Goal: Find specific page/section: Find specific page/section

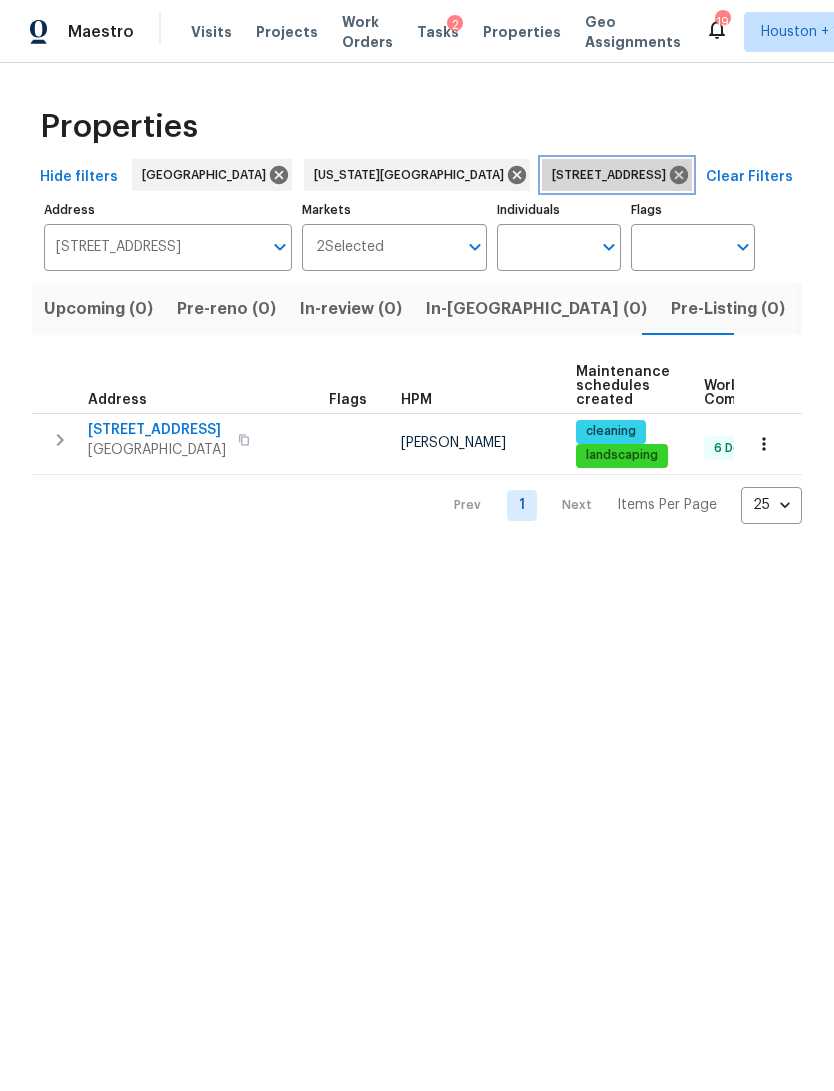
click at [668, 174] on icon at bounding box center [679, 175] width 22 height 22
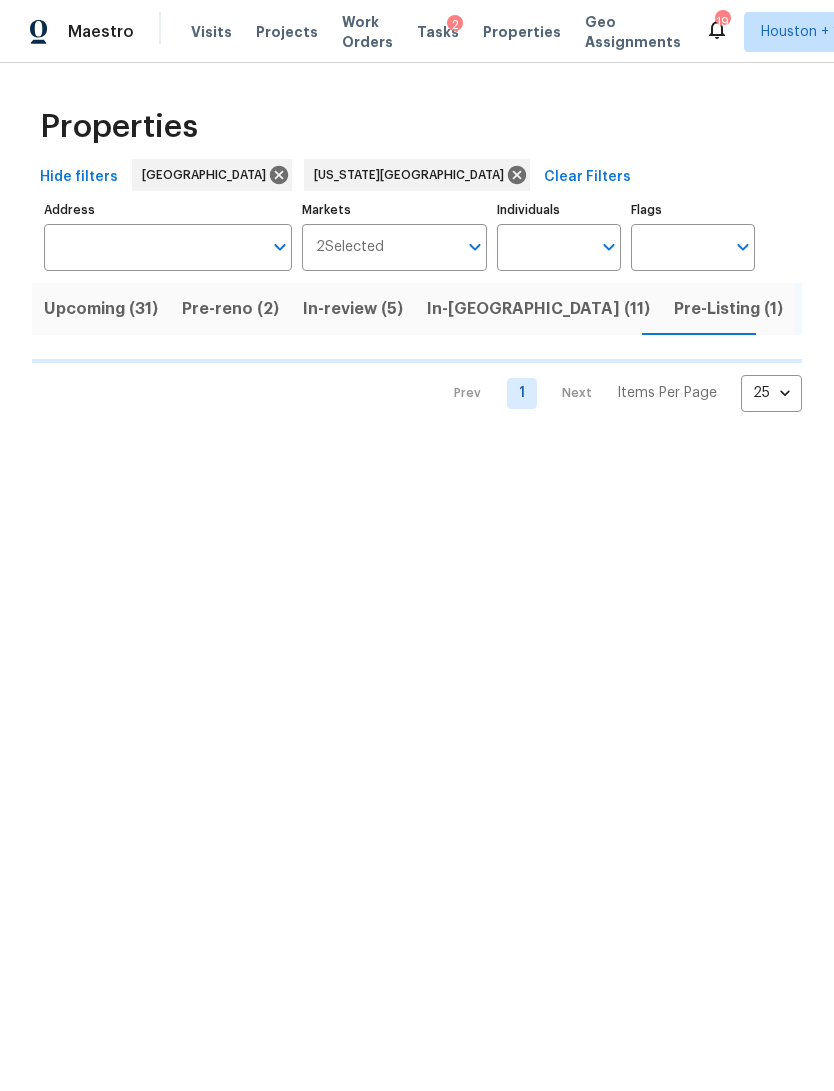
click at [81, 240] on input "Address" at bounding box center [153, 247] width 218 height 47
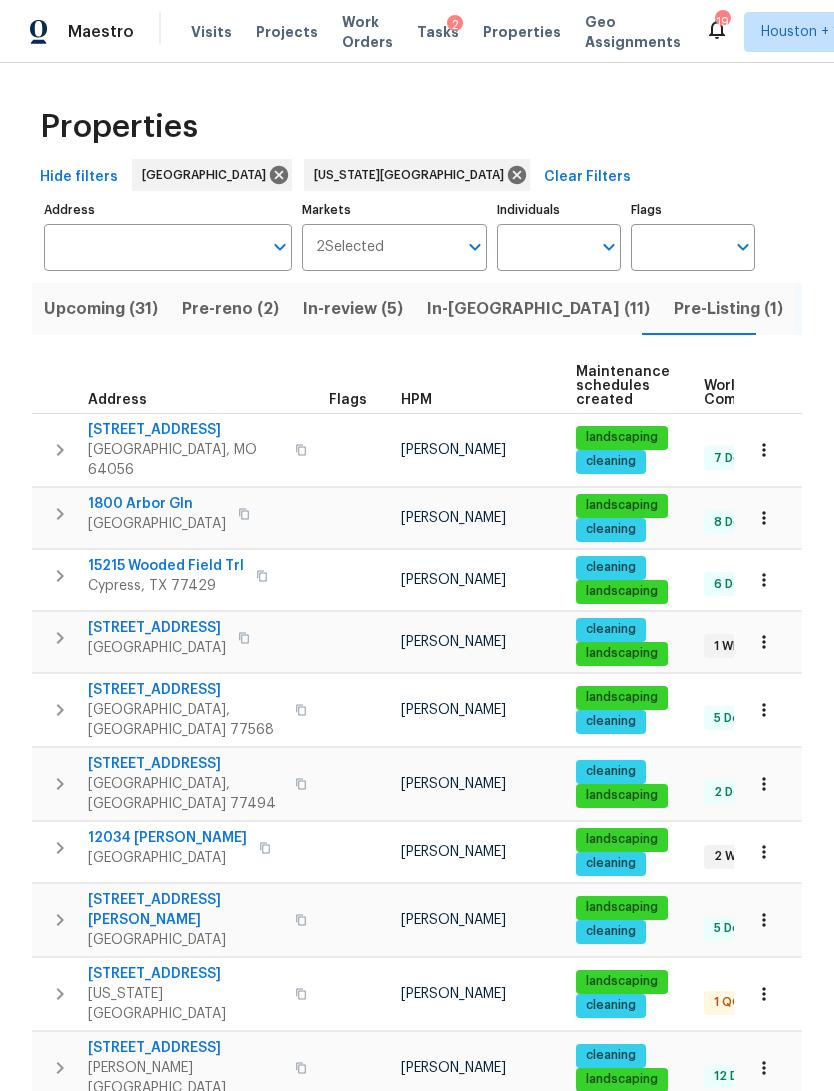
click at [69, 250] on input "Address" at bounding box center [153, 247] width 218 height 47
type input "8226"
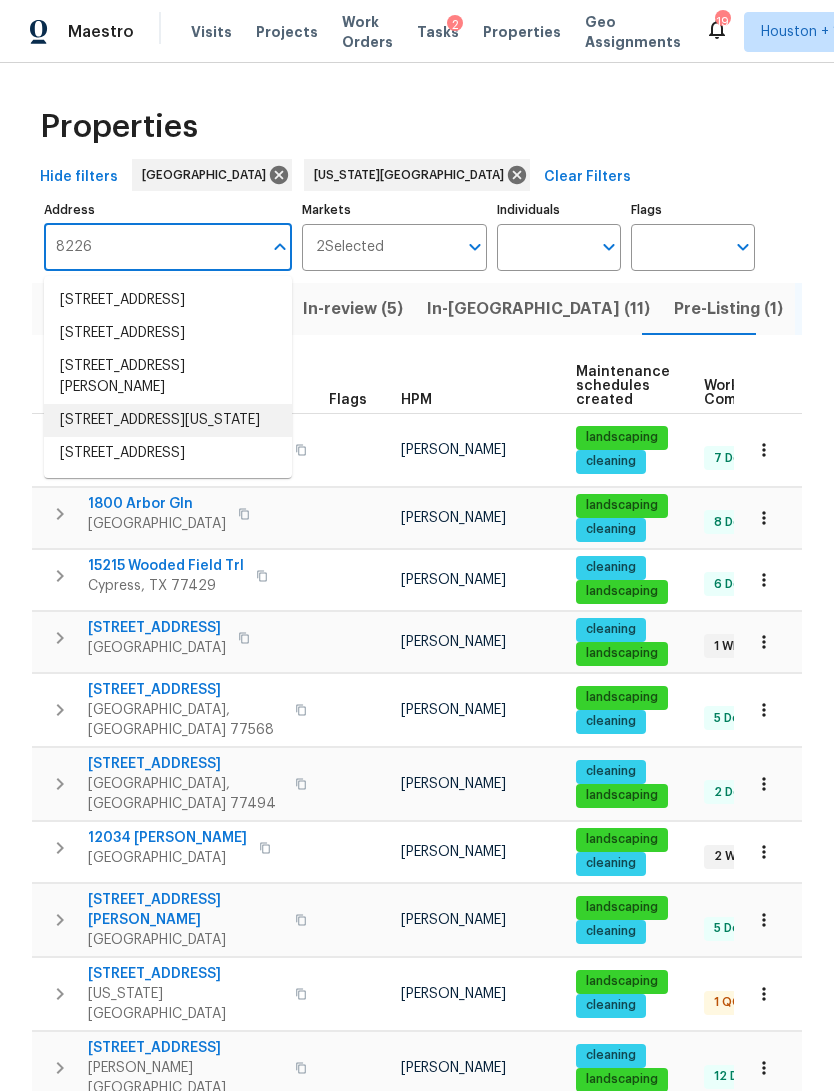
click at [75, 437] on li "[STREET_ADDRESS][US_STATE]" at bounding box center [168, 420] width 248 height 33
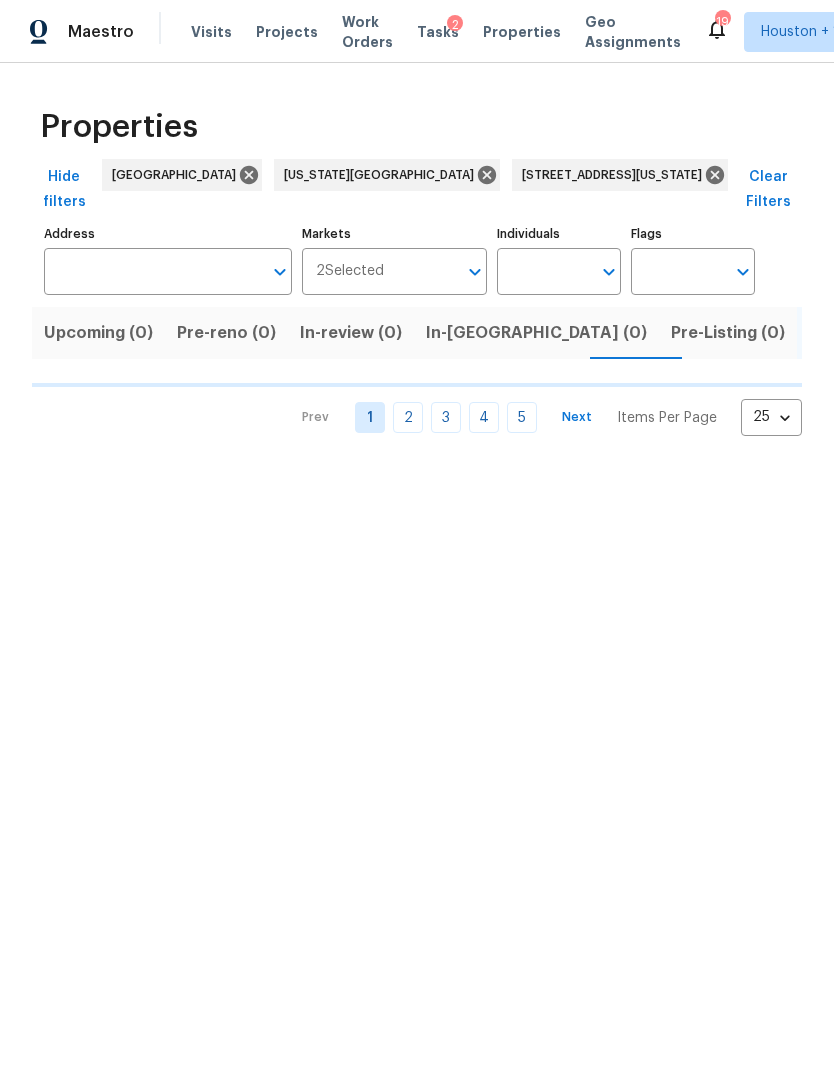
type input "[STREET_ADDRESS][US_STATE]"
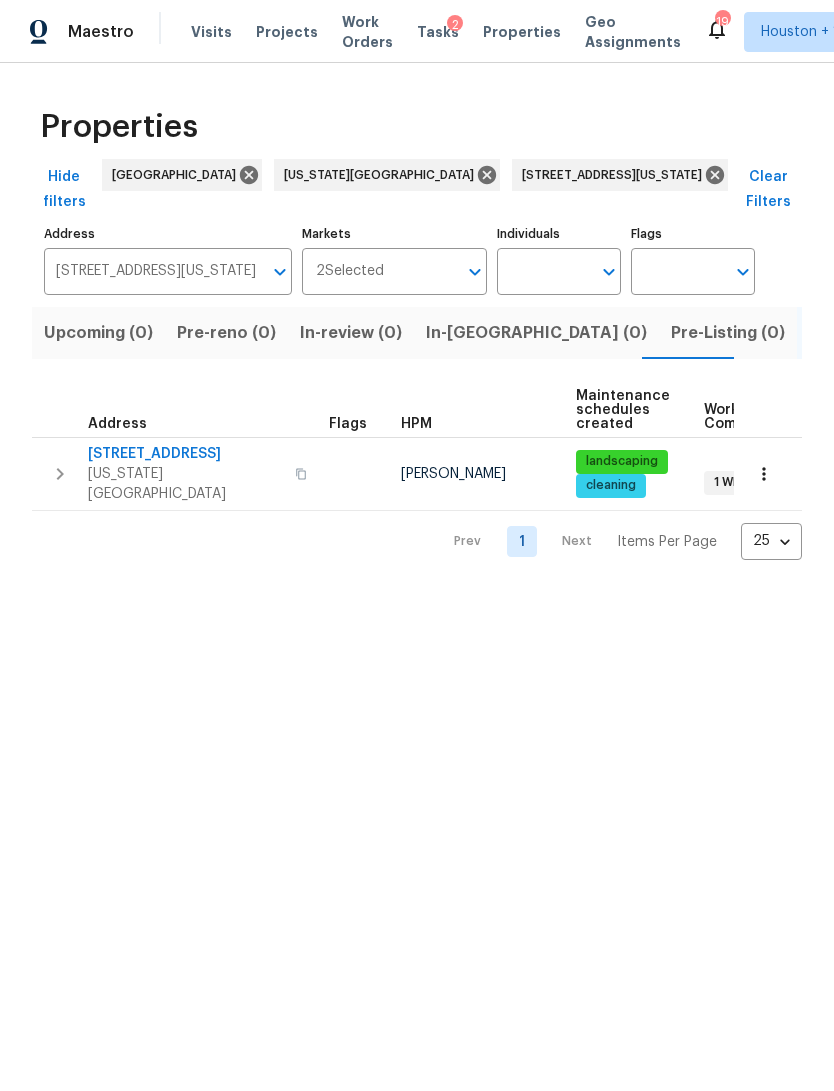
click at [772, 464] on icon "button" at bounding box center [764, 474] width 20 height 20
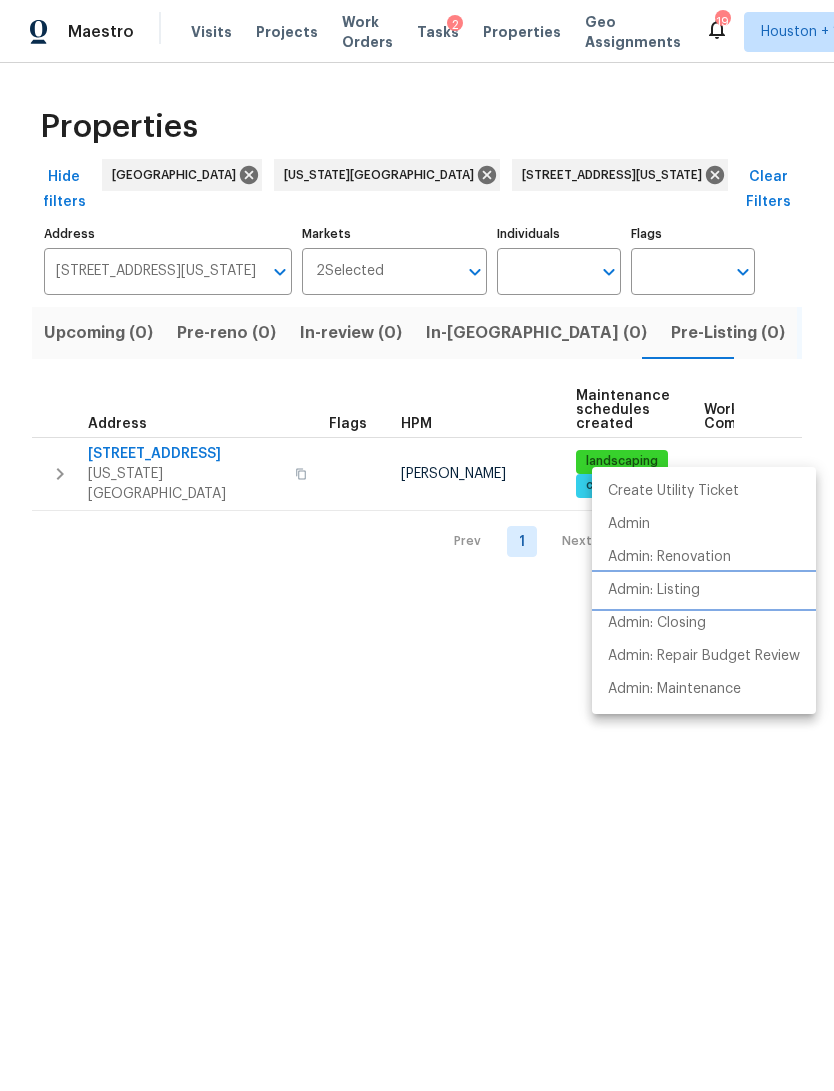
click at [708, 590] on li "Admin: Listing" at bounding box center [704, 590] width 224 height 33
click at [125, 436] on div at bounding box center [417, 545] width 834 height 1091
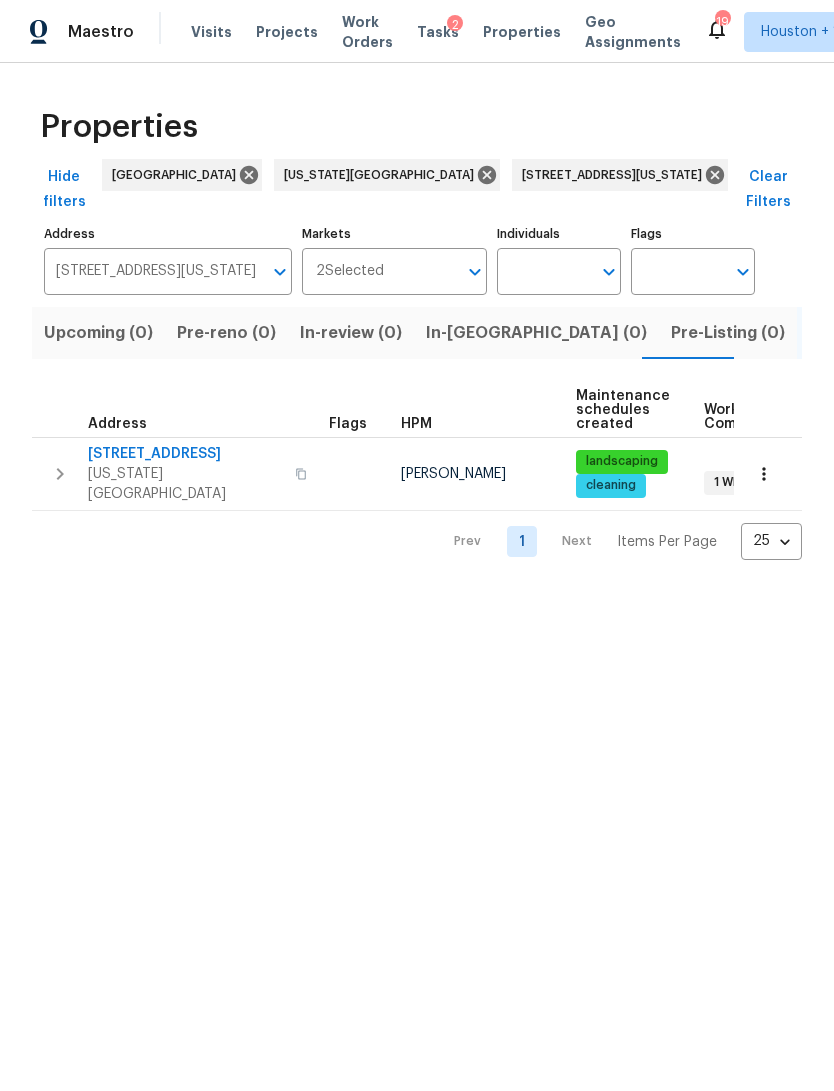
click at [131, 464] on span "[US_STATE][GEOGRAPHIC_DATA]" at bounding box center [185, 484] width 195 height 40
click at [766, 464] on icon "button" at bounding box center [764, 474] width 20 height 20
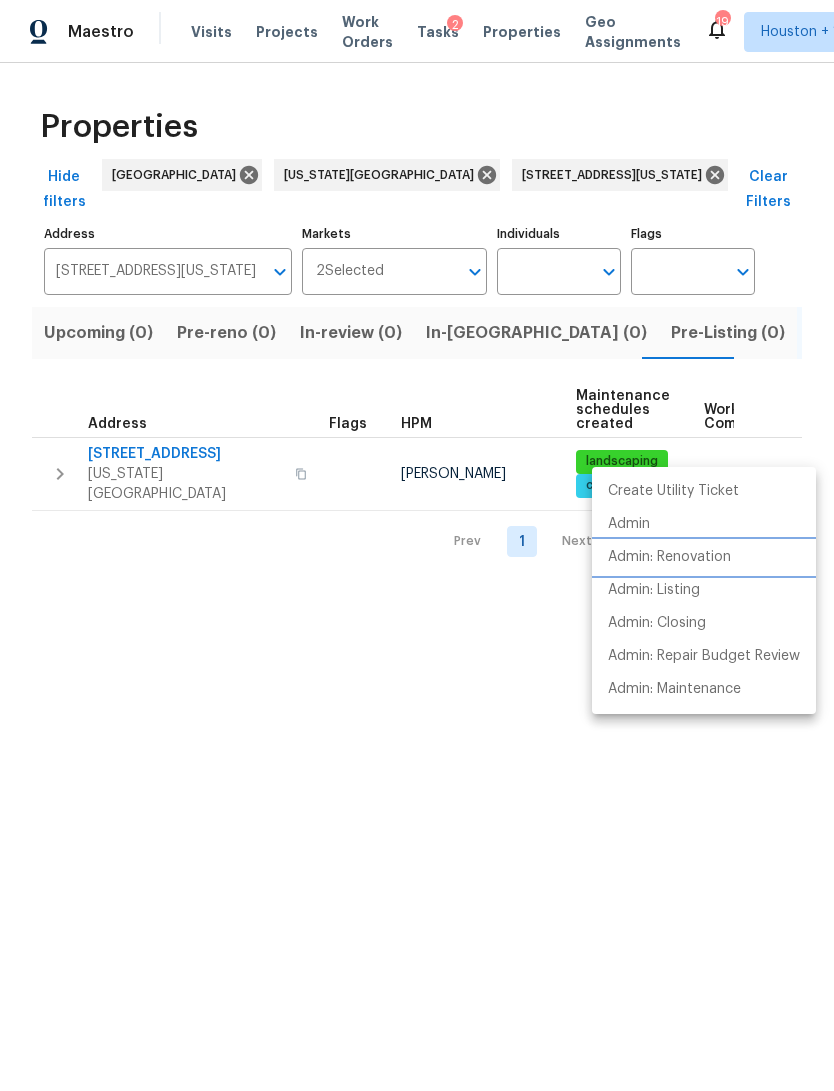
click at [741, 568] on li "Admin: Renovation" at bounding box center [704, 557] width 224 height 33
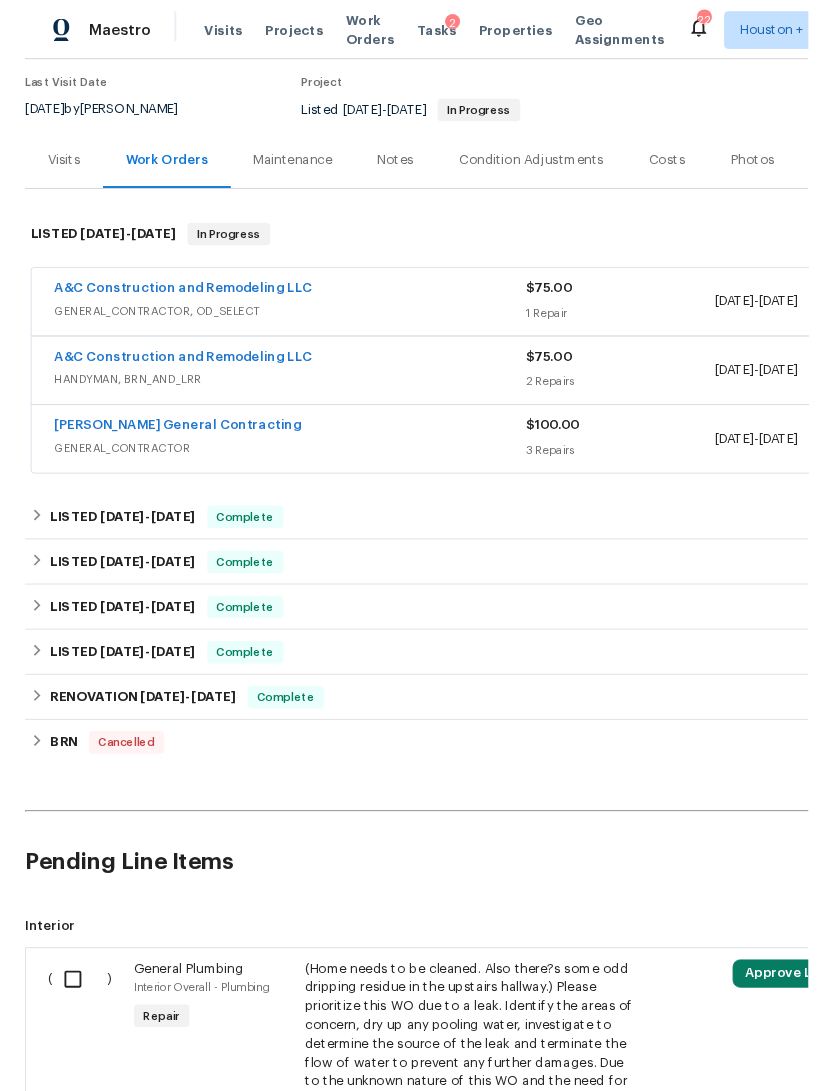
scroll to position [164, 0]
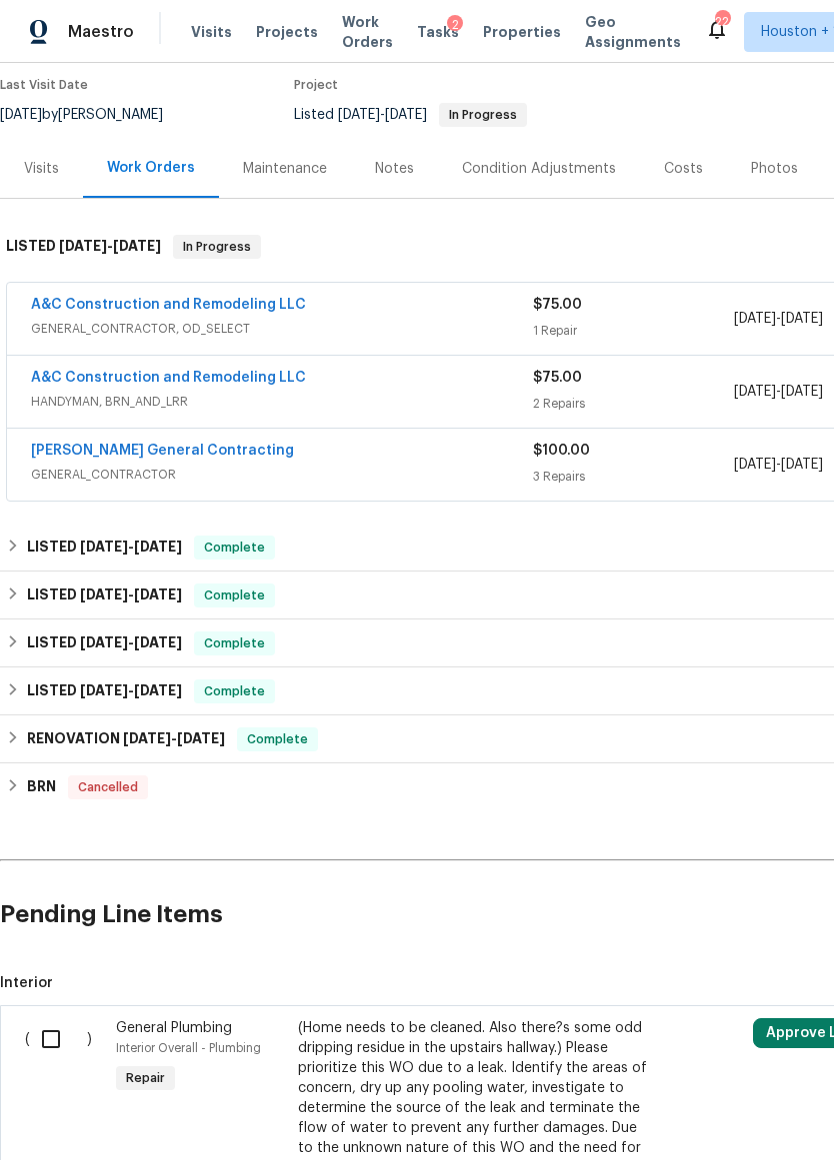
click at [91, 310] on link "A&C Construction and Remodeling LLC" at bounding box center [168, 305] width 275 height 14
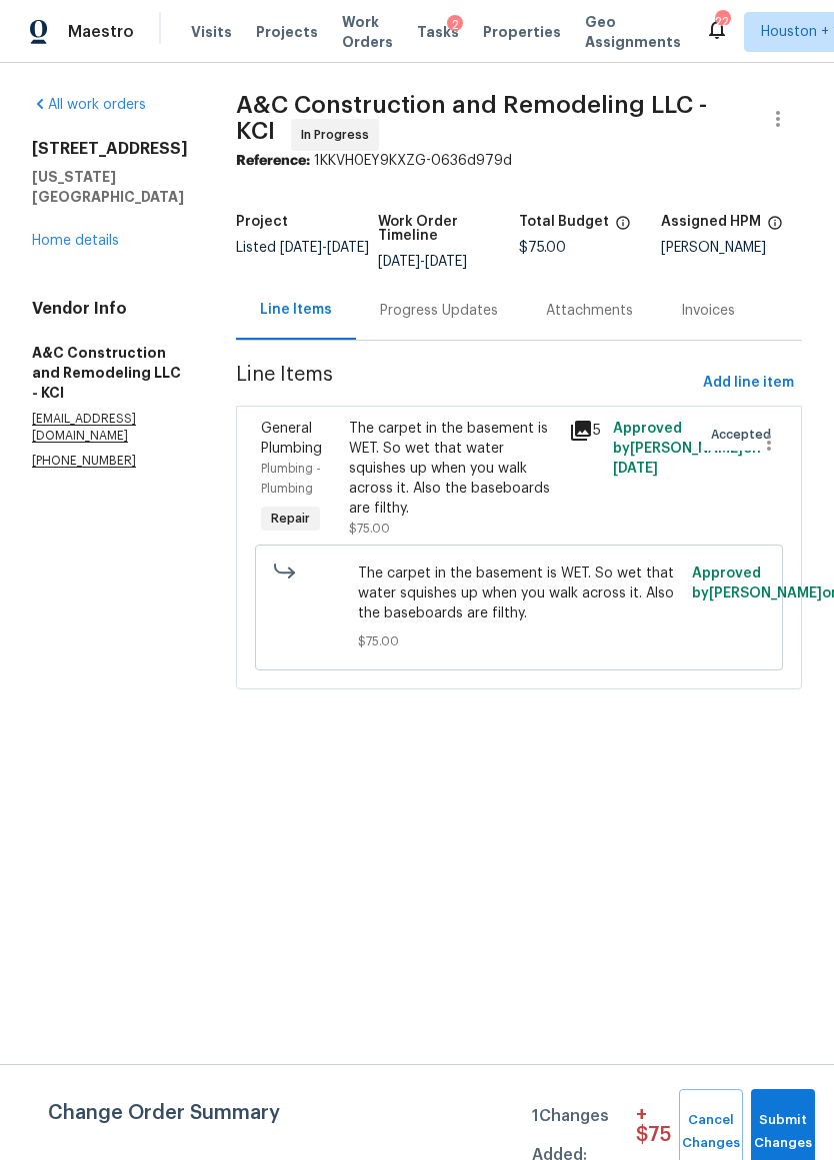
click at [509, 501] on div "The carpet in the basement is WET. So wet that water squishes up when you walk …" at bounding box center [453, 469] width 208 height 100
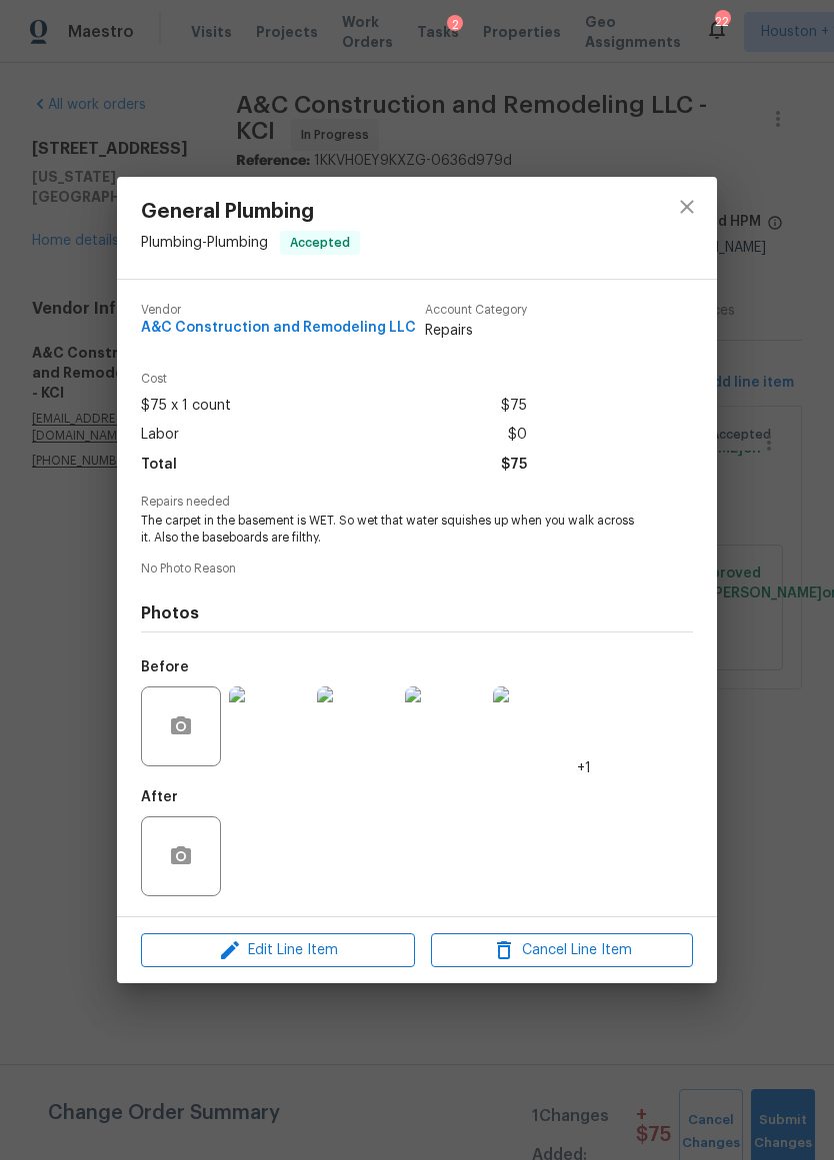
click at [252, 719] on img at bounding box center [269, 727] width 80 height 80
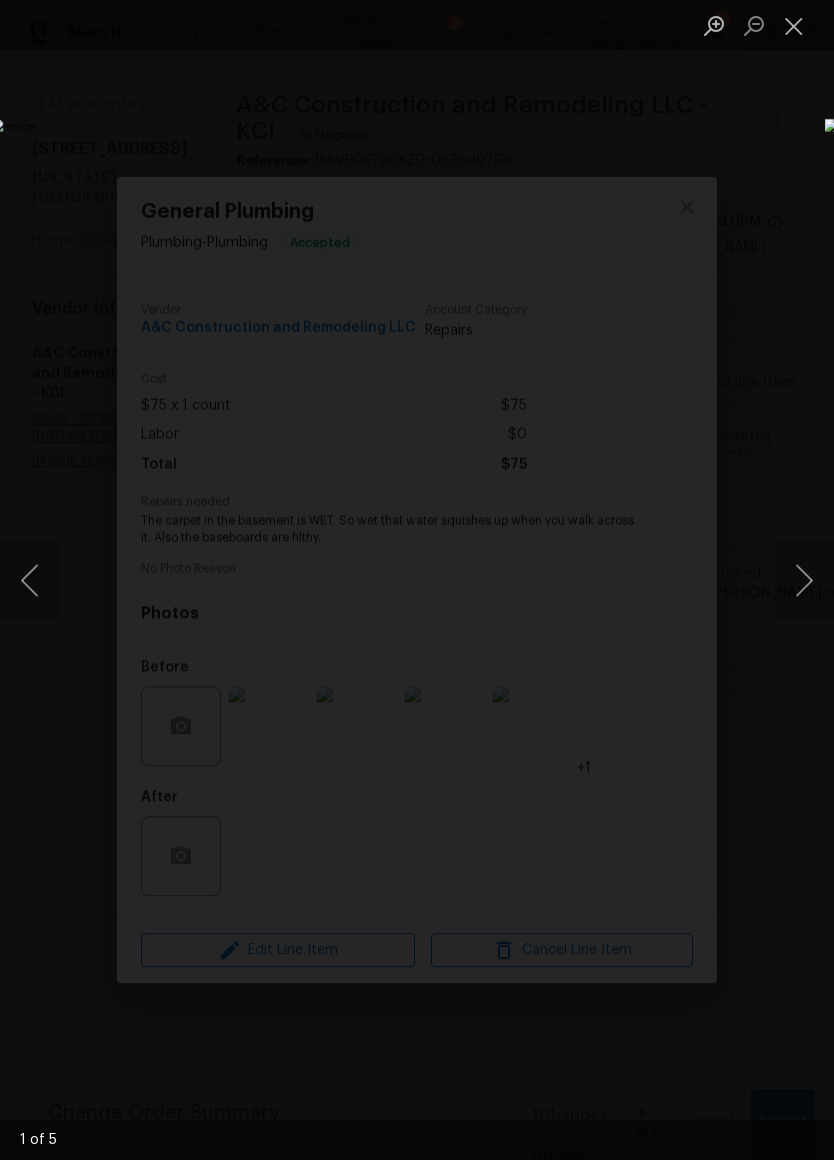
click at [808, 582] on button "Next image" at bounding box center [804, 581] width 60 height 80
click at [807, 585] on button "Next image" at bounding box center [804, 581] width 60 height 80
click at [812, 583] on button "Next image" at bounding box center [804, 581] width 60 height 80
click at [801, 577] on button "Next image" at bounding box center [804, 581] width 60 height 80
click at [802, 21] on button "Close lightbox" at bounding box center [794, 25] width 40 height 35
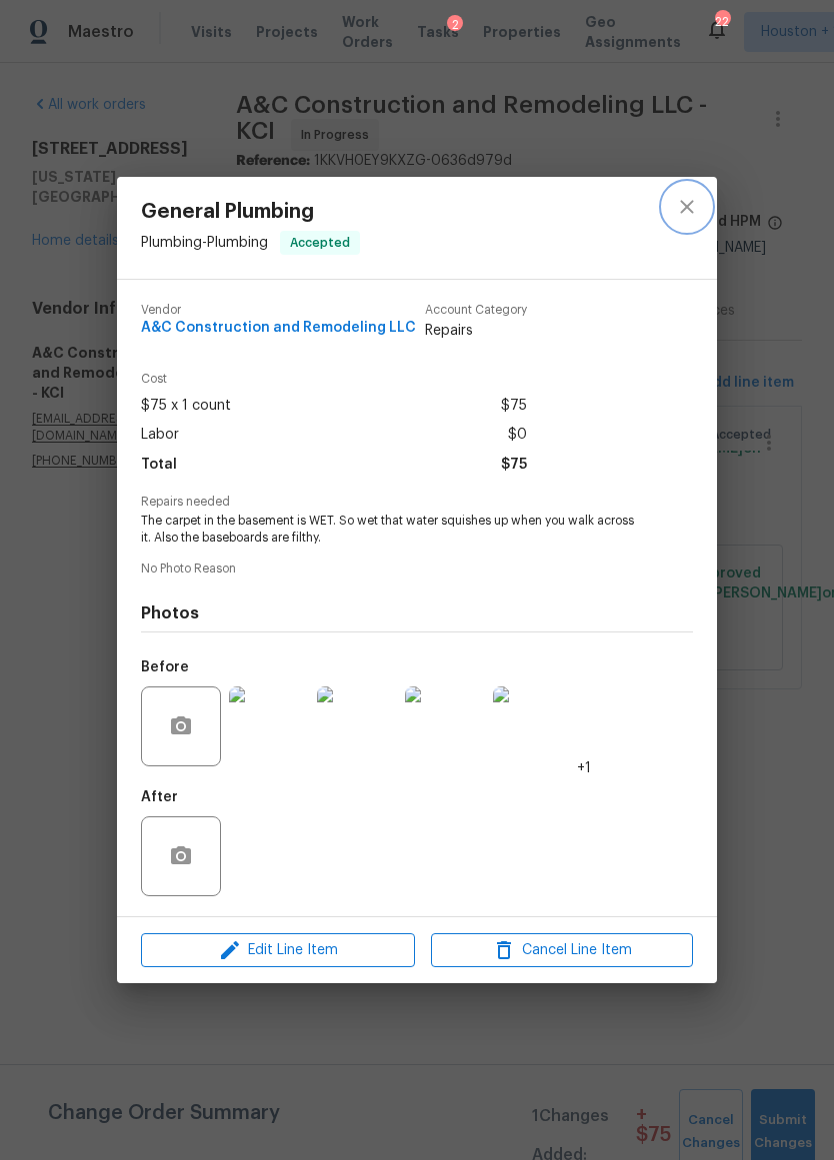
click at [684, 210] on icon "close" at bounding box center [687, 207] width 24 height 24
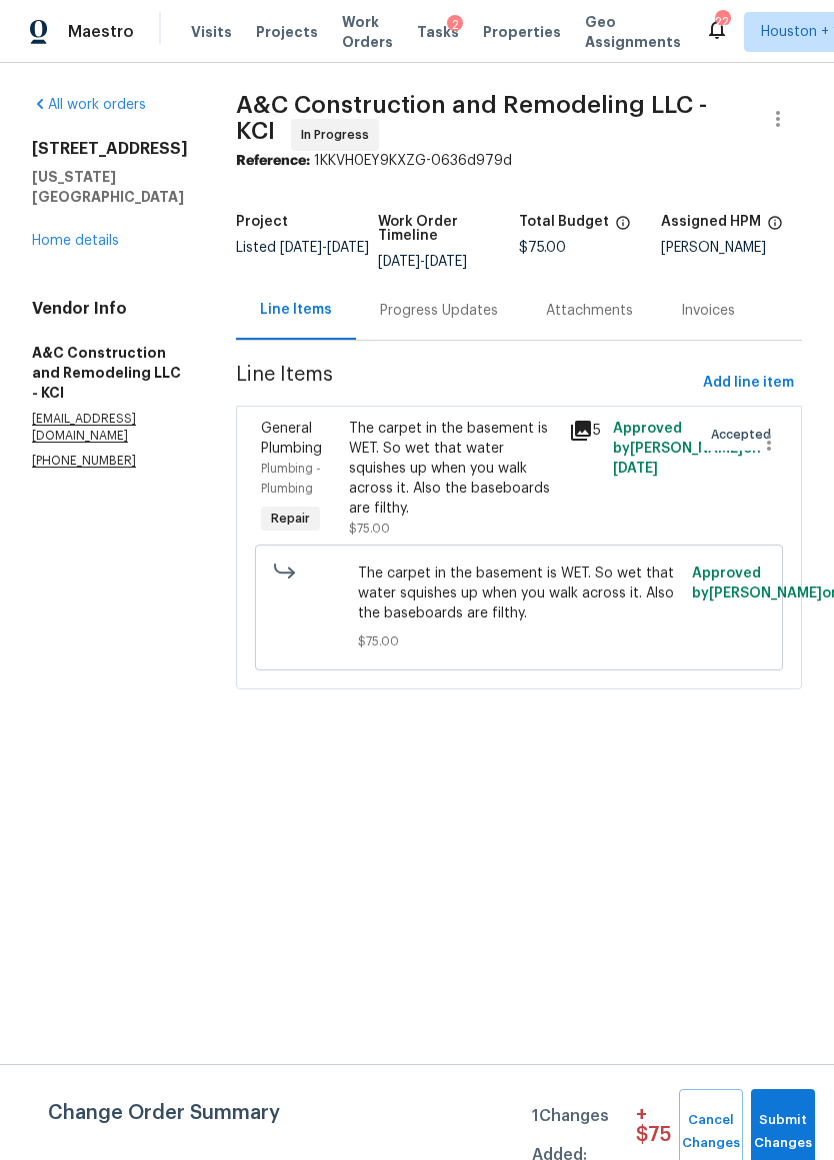
click at [58, 234] on link "Home details" at bounding box center [75, 241] width 87 height 14
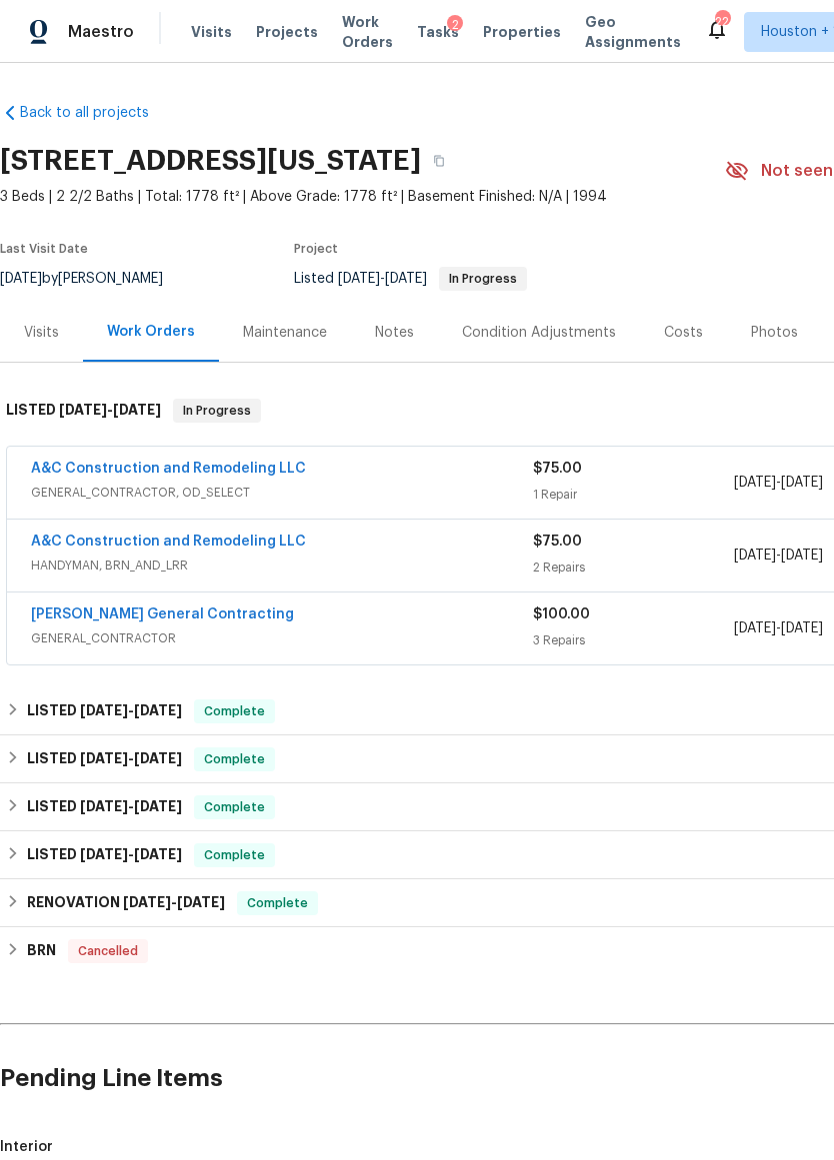
click at [764, 334] on div "Photos" at bounding box center [774, 333] width 47 height 20
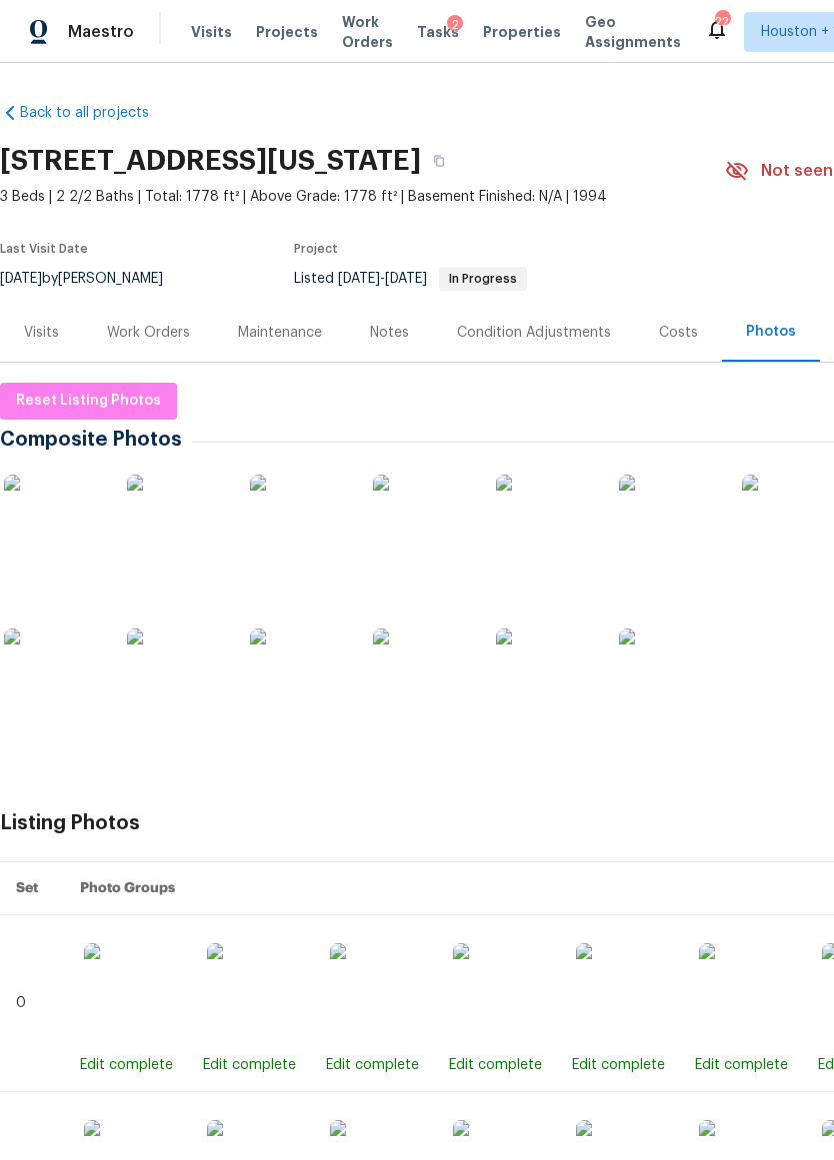
click at [165, 537] on img at bounding box center [177, 525] width 100 height 100
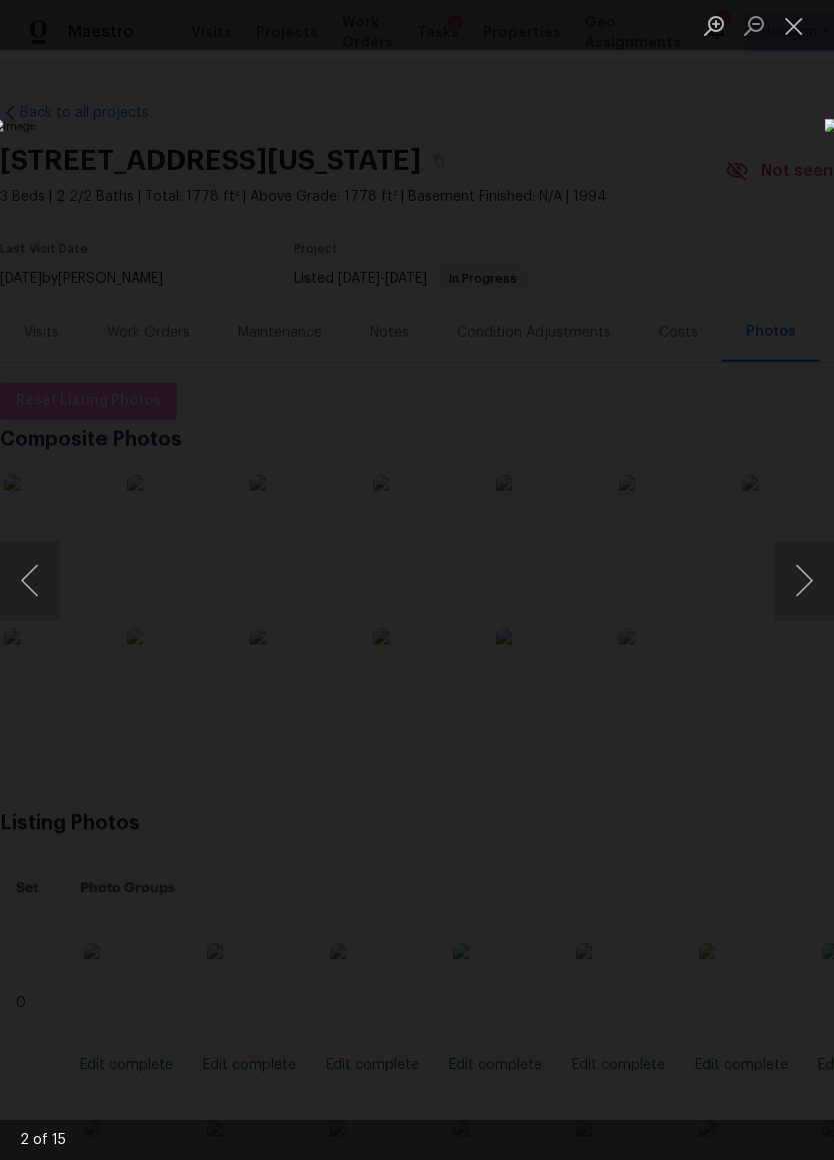
click at [790, 589] on button "Next image" at bounding box center [804, 581] width 60 height 80
click at [796, 589] on button "Next image" at bounding box center [804, 581] width 60 height 80
click at [806, 574] on button "Next image" at bounding box center [804, 581] width 60 height 80
click at [805, 584] on button "Next image" at bounding box center [804, 581] width 60 height 80
click at [797, 584] on button "Next image" at bounding box center [804, 581] width 60 height 80
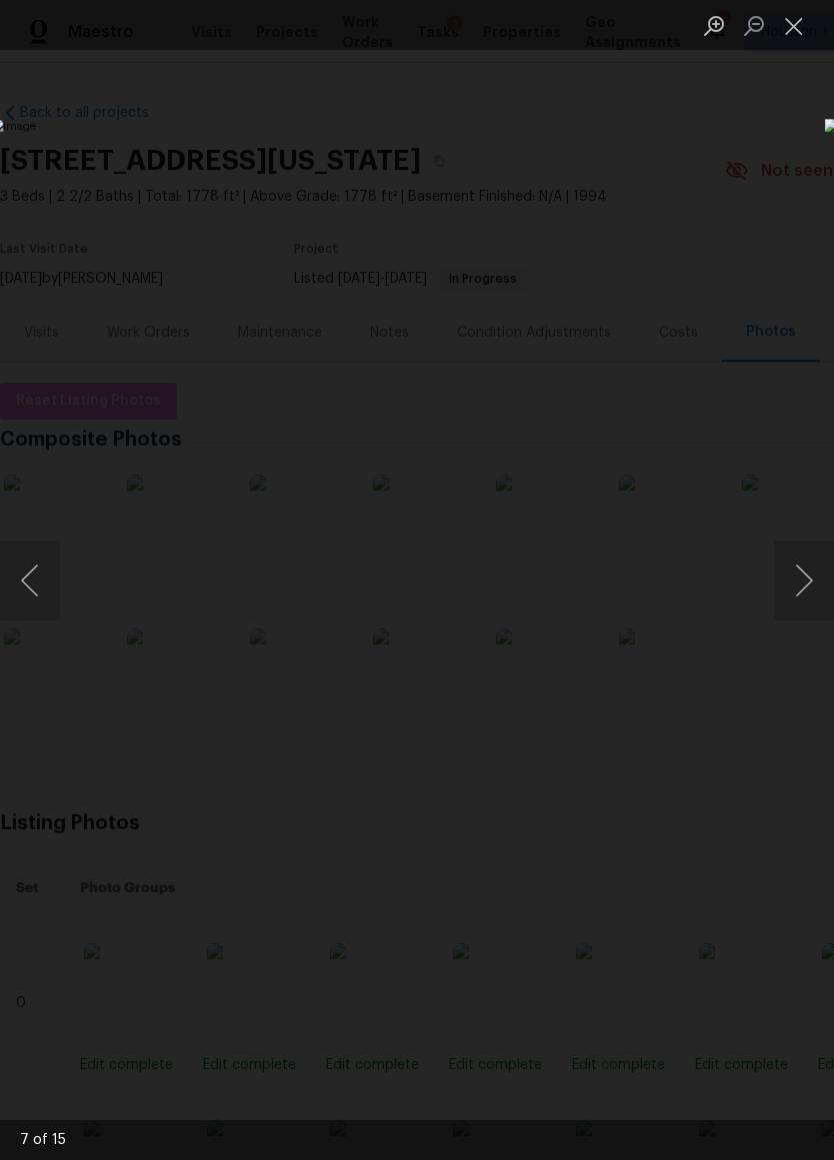
click at [808, 581] on button "Next image" at bounding box center [804, 581] width 60 height 80
click at [808, 589] on button "Next image" at bounding box center [804, 581] width 60 height 80
click at [810, 580] on button "Next image" at bounding box center [804, 581] width 60 height 80
click at [811, 579] on button "Next image" at bounding box center [804, 581] width 60 height 80
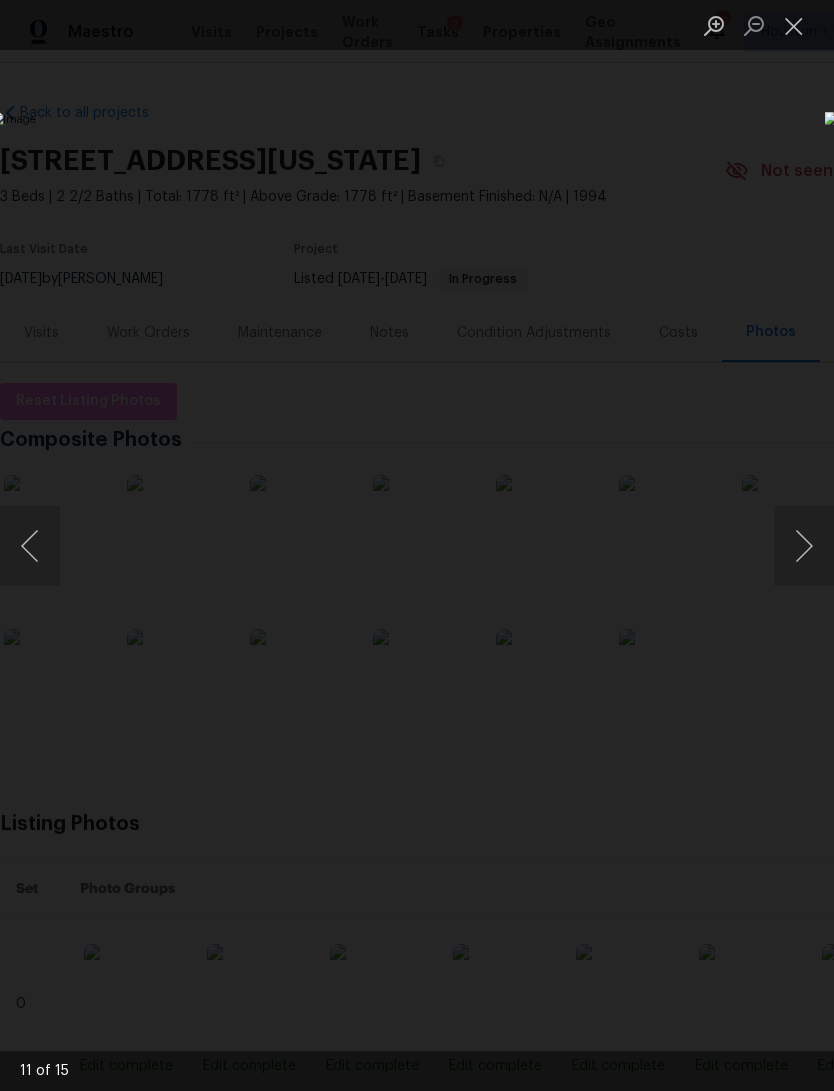
click at [803, 21] on button "Close lightbox" at bounding box center [794, 25] width 40 height 35
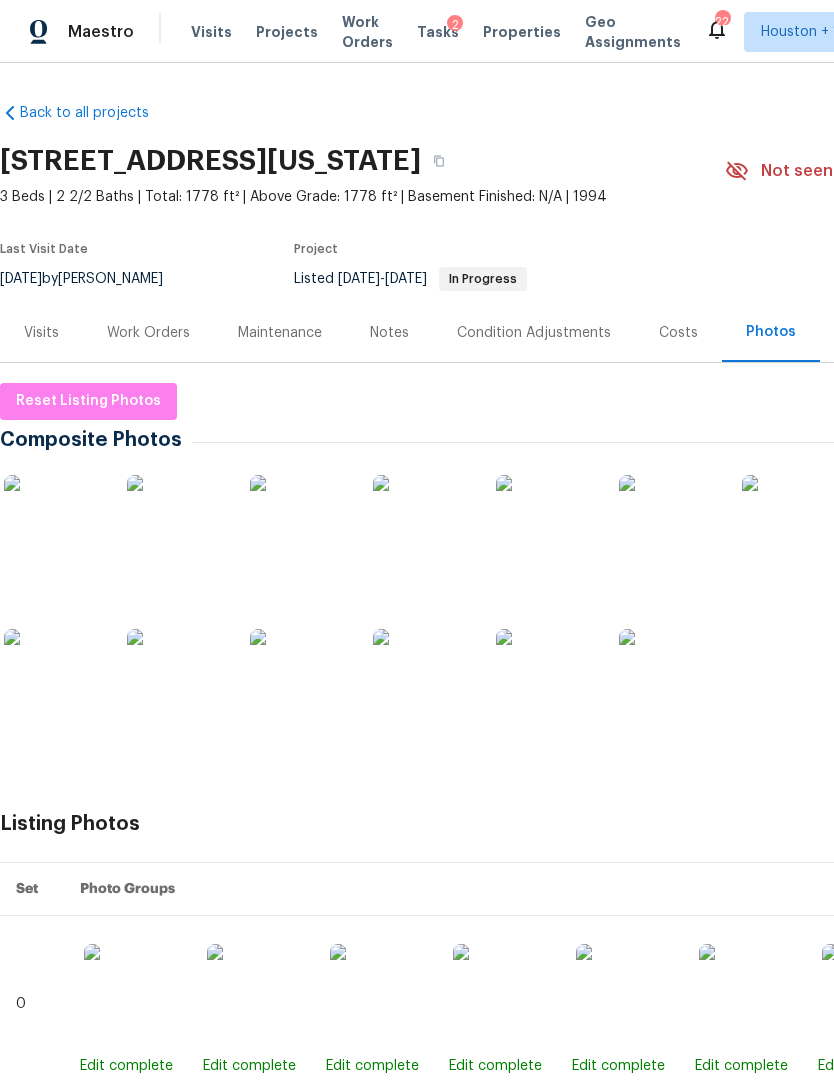
click at [138, 331] on div "Work Orders" at bounding box center [148, 333] width 83 height 20
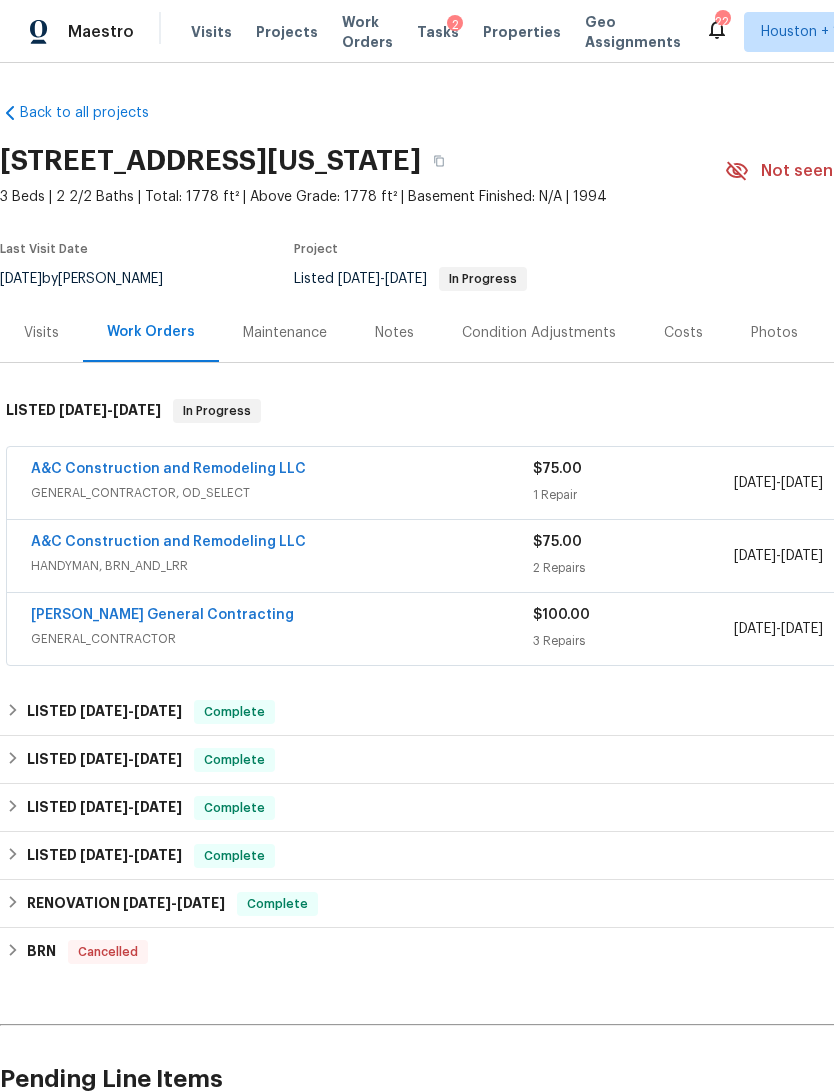
click at [460, 557] on span "HANDYMAN, BRN_AND_LRR" at bounding box center [282, 566] width 502 height 20
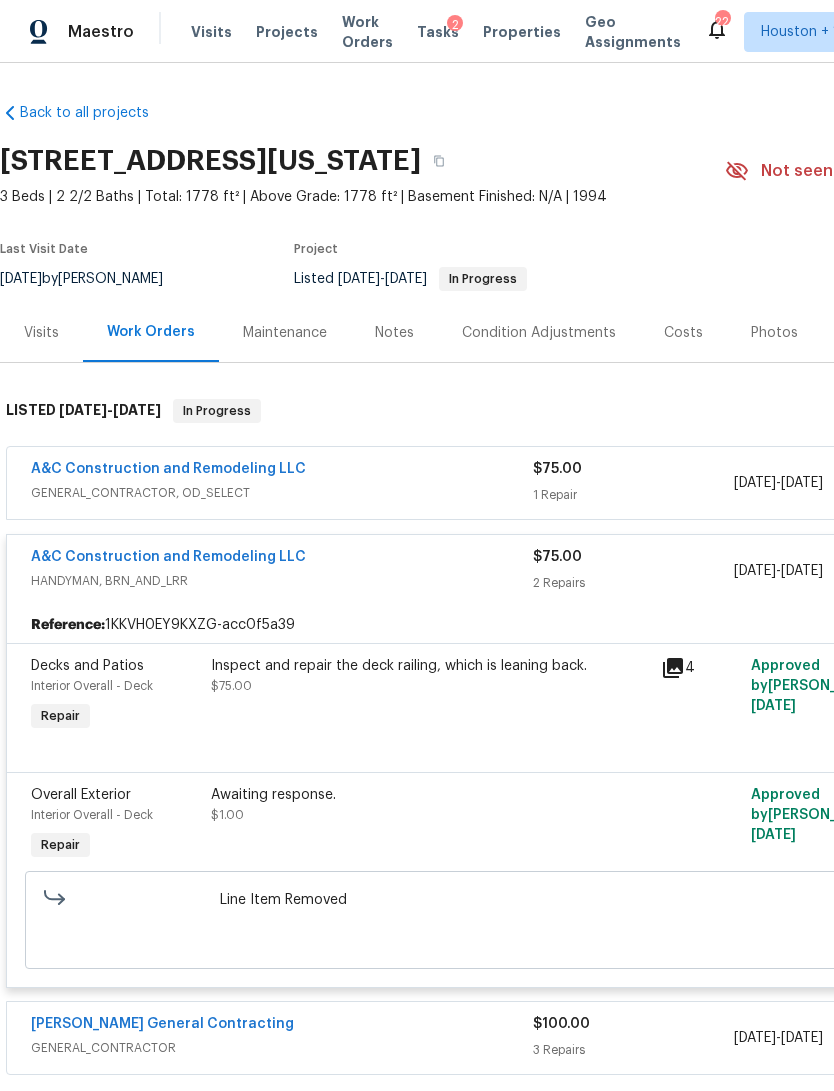
click at [92, 462] on link "A&C Construction and Remodeling LLC" at bounding box center [168, 469] width 275 height 14
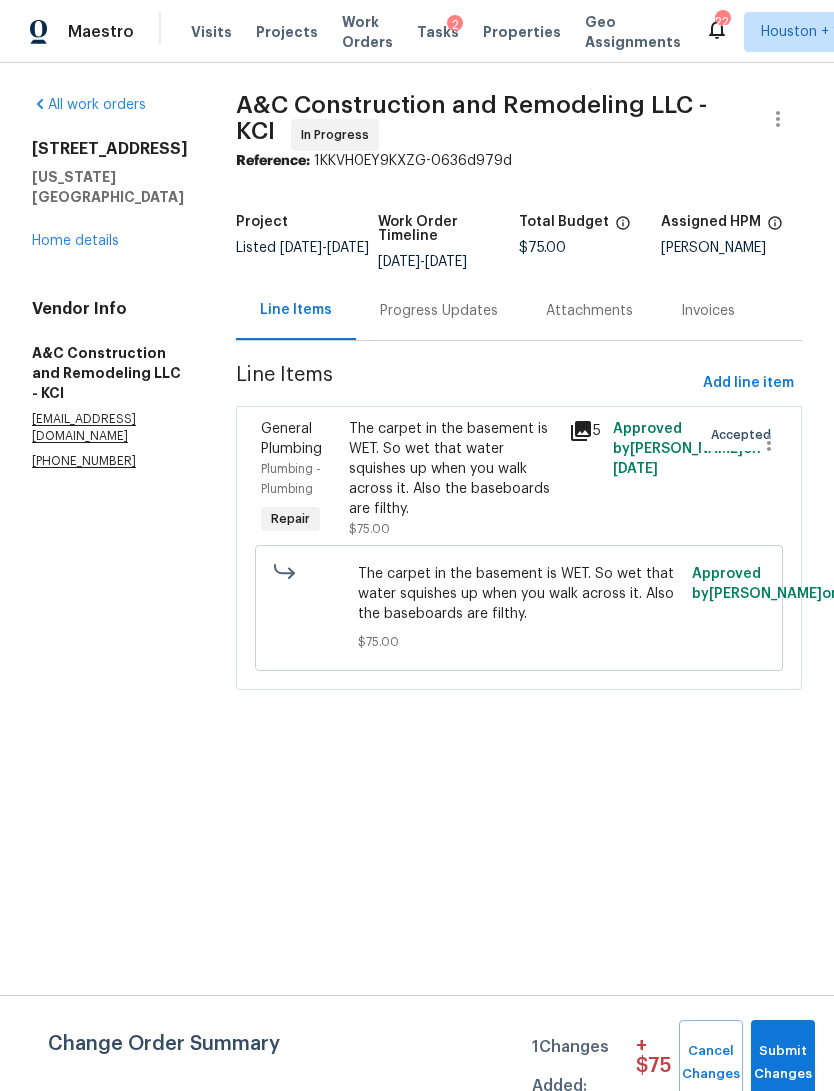
click at [498, 321] on div "Progress Updates" at bounding box center [439, 311] width 118 height 20
